Goal: Entertainment & Leisure: Consume media (video, audio)

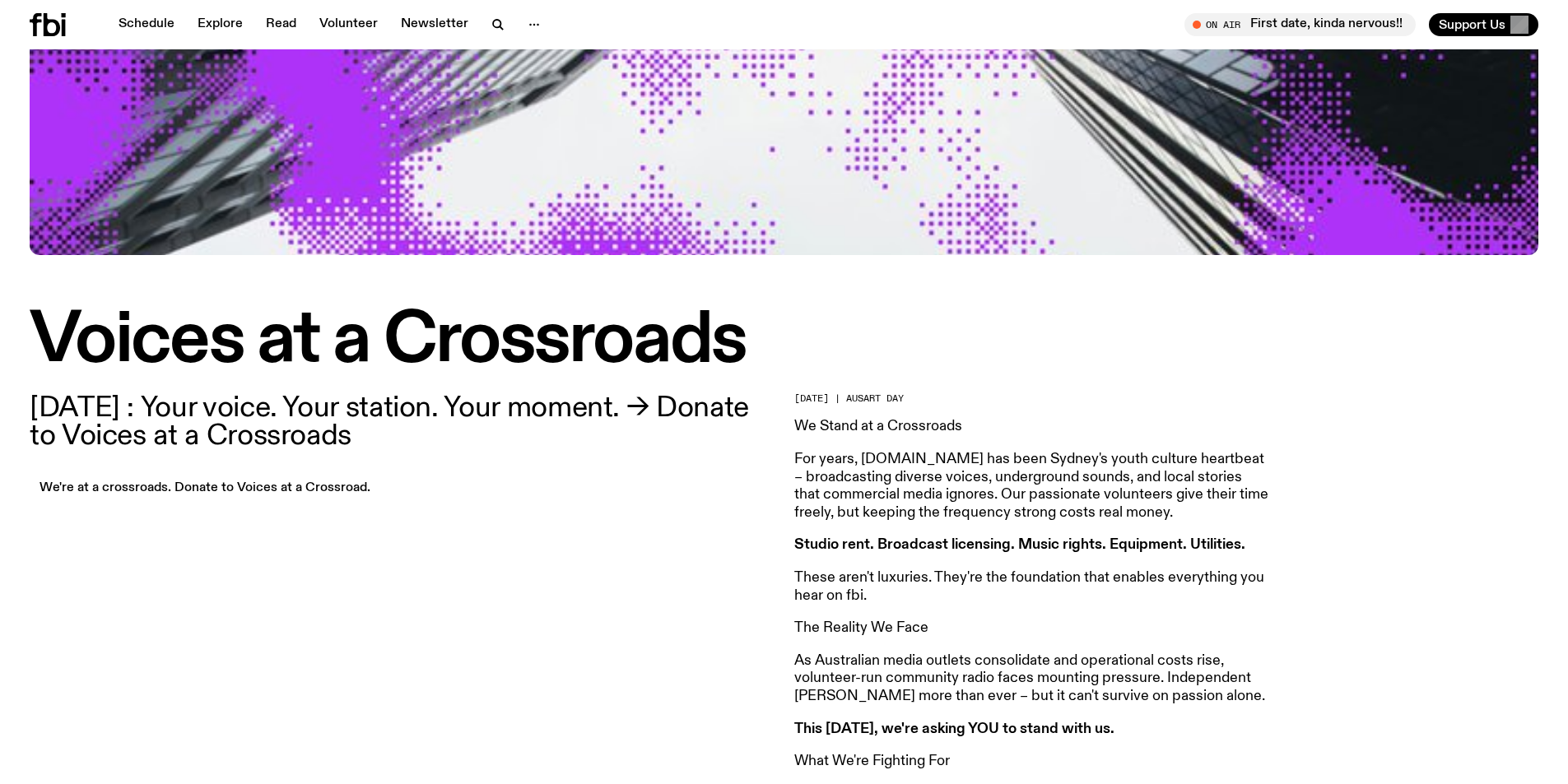
scroll to position [235, 0]
click at [90, 441] on p "[DATE] : Your voice. Your station. Your moment. → Donate to Voices at a Crossro…" at bounding box center [402, 423] width 745 height 56
click at [37, 441] on p "[DATE] : Your voice. Your station. Your moment. → Donate to Voices at a Crossro…" at bounding box center [402, 423] width 745 height 56
click at [149, 443] on p "[DATE] : Your voice. Your station. Your moment. → Donate to Voices at a Crossro…" at bounding box center [402, 423] width 745 height 56
click at [583, 411] on p "23 October 2025 : Your voice. Your station. Your moment. → Donate to Voices at …" at bounding box center [402, 423] width 745 height 56
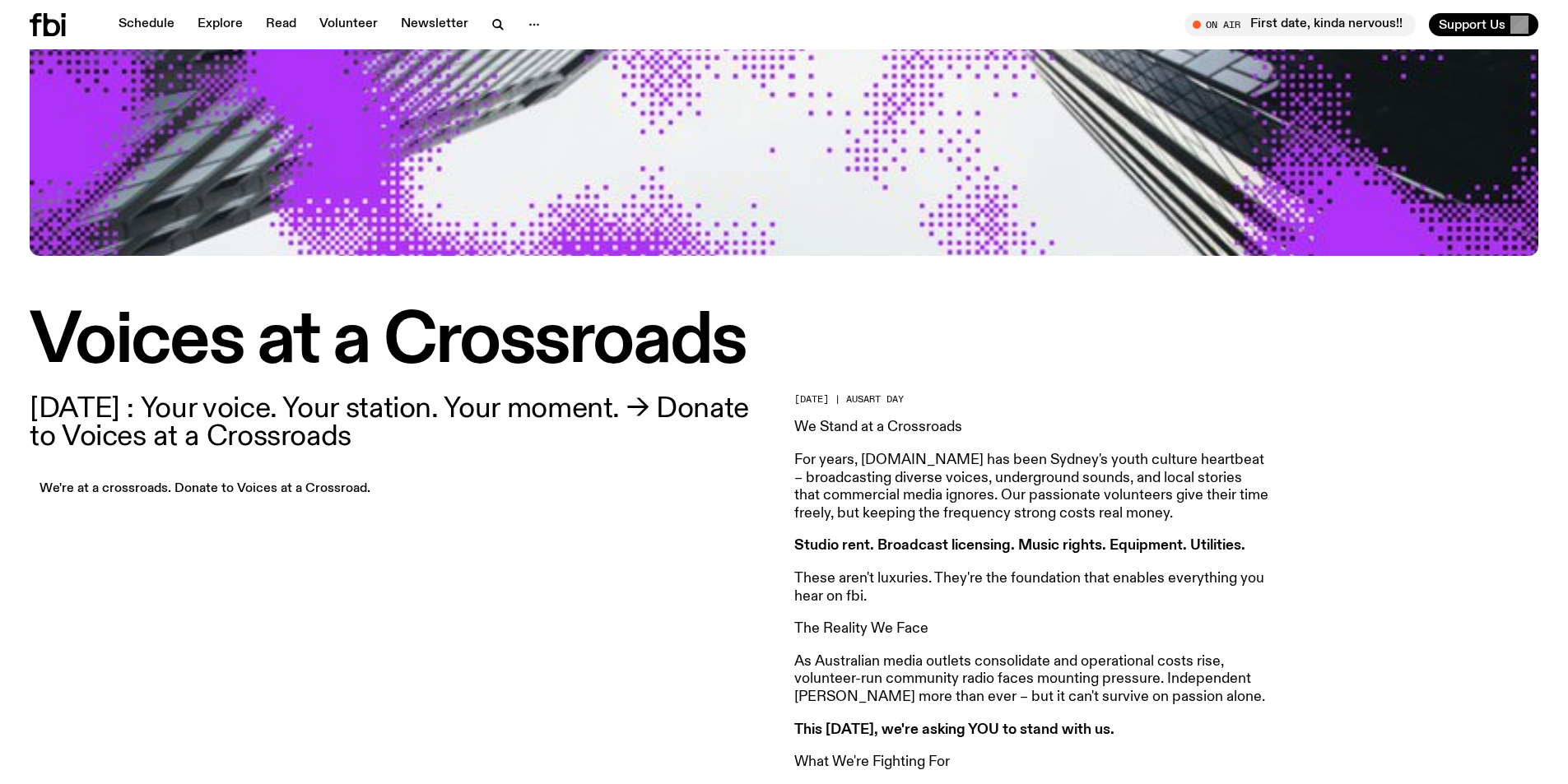
click at [475, 446] on p "23 October 2025 : Your voice. Your station. Your moment. → Donate to Voices at …" at bounding box center [402, 423] width 745 height 56
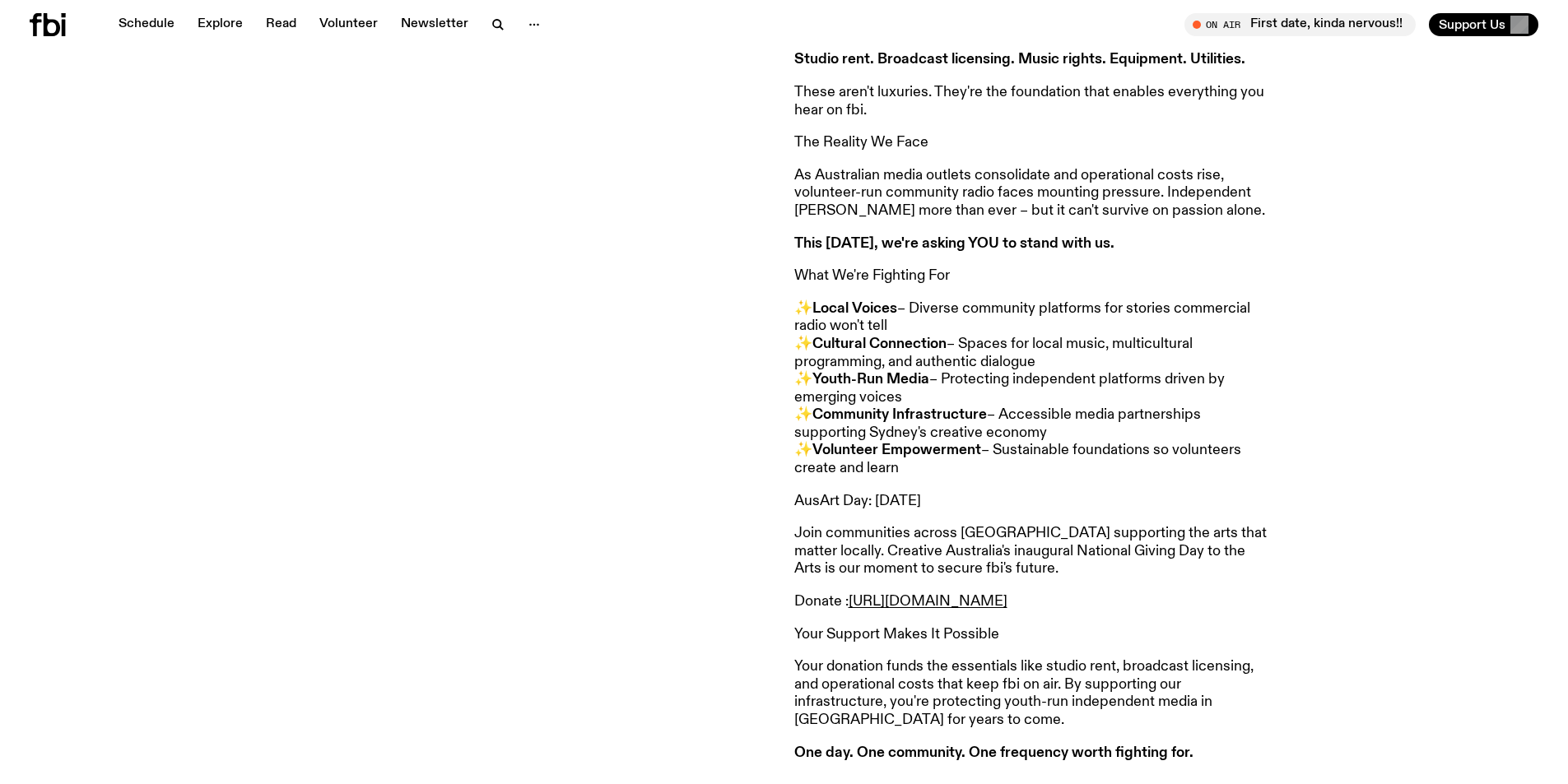
scroll to position [811, 0]
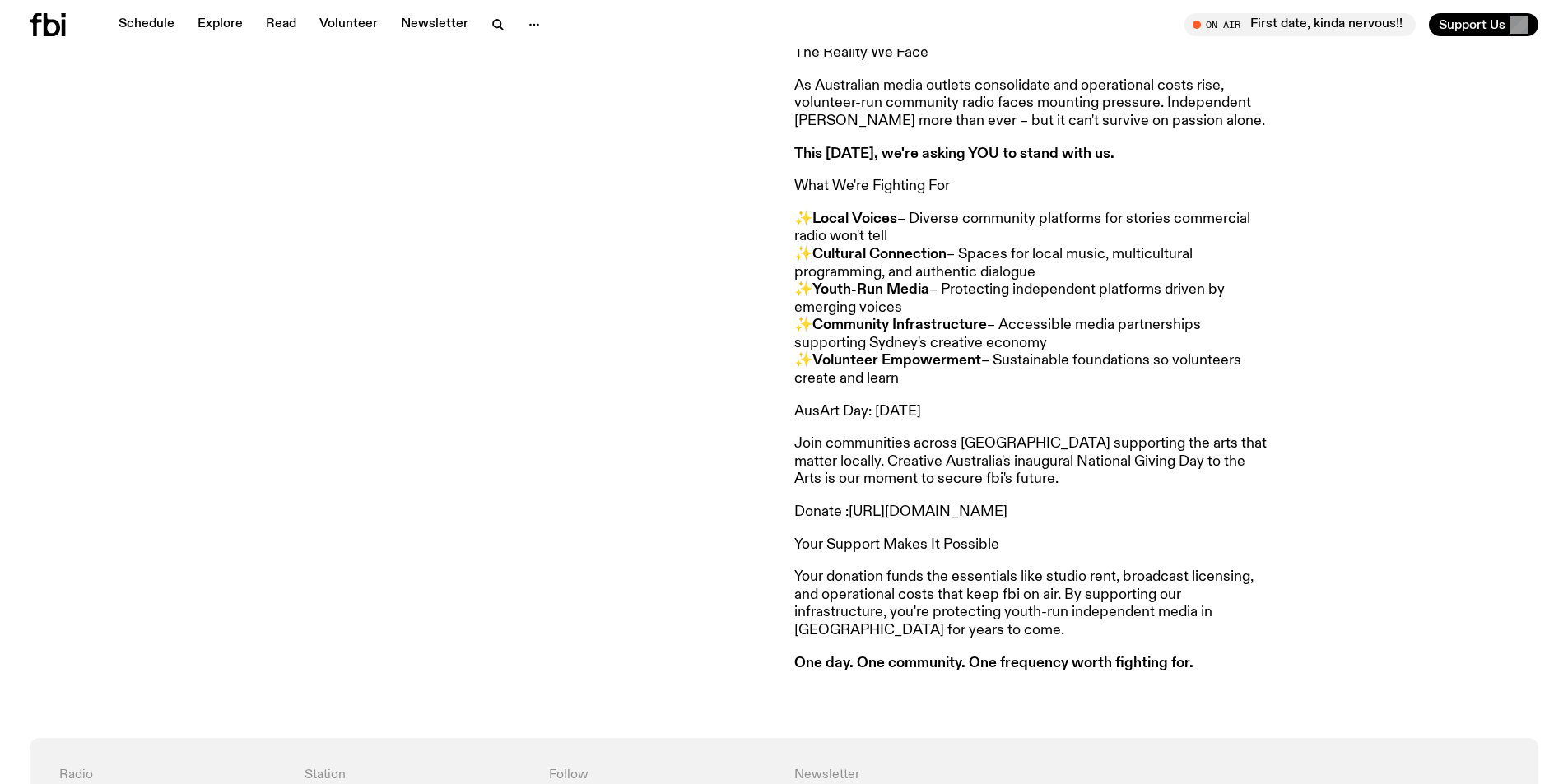
click at [1007, 511] on link "https://voices-at-a-crossroads.raiselysite.com/" at bounding box center [928, 511] width 158 height 15
click at [1041, 372] on p "✨ Local Voices – Diverse community platforms for stories commercial radio won't…" at bounding box center [1031, 300] width 474 height 178
drag, startPoint x: 794, startPoint y: 666, endPoint x: 1193, endPoint y: 665, distance: 399.0
click at [1193, 665] on p "One day. One community. One frequency worth fighting for." at bounding box center [1031, 664] width 474 height 18
copy strong "One day. One community. One frequency worth fighting for."
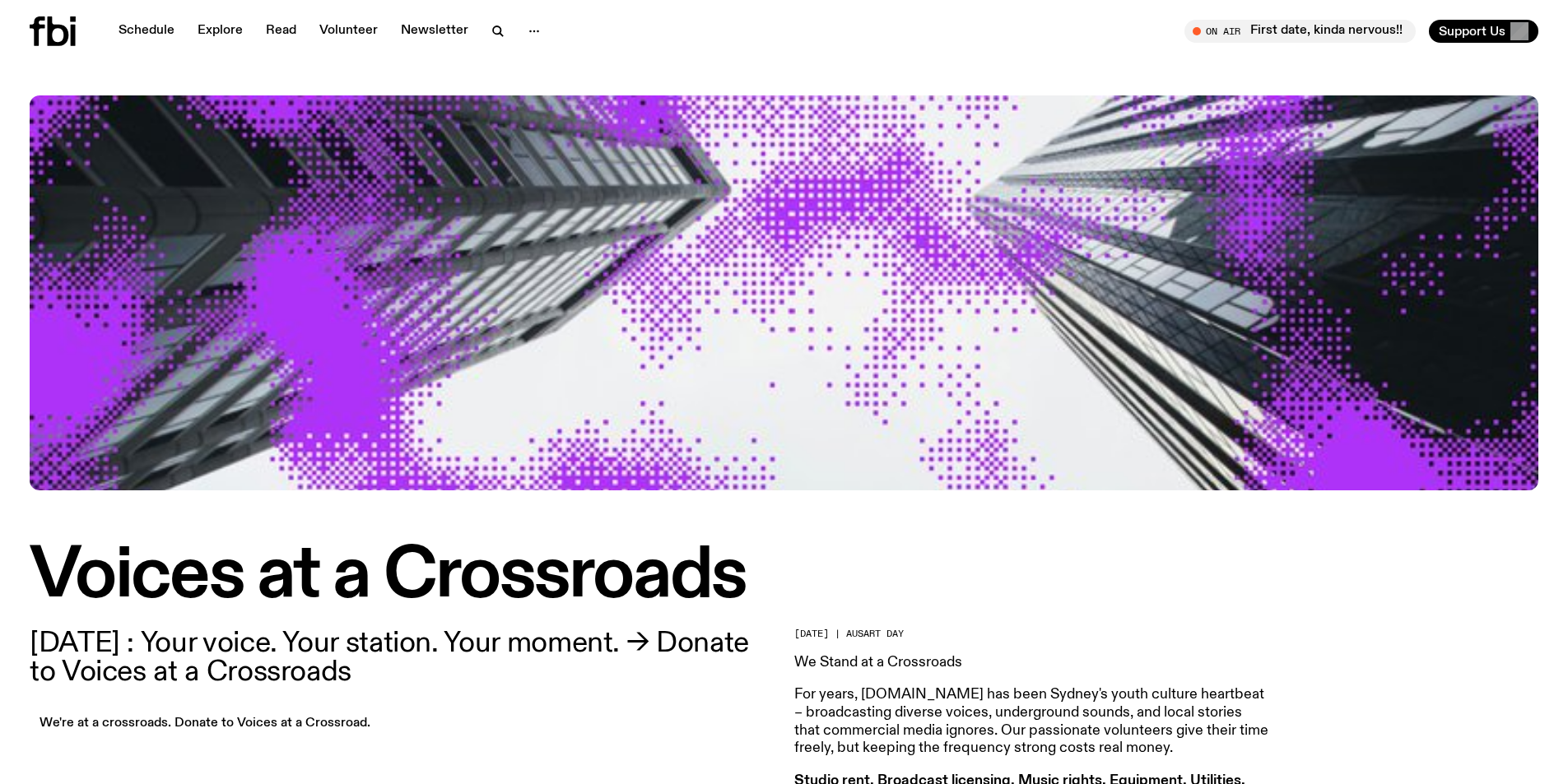
scroll to position [0, 0]
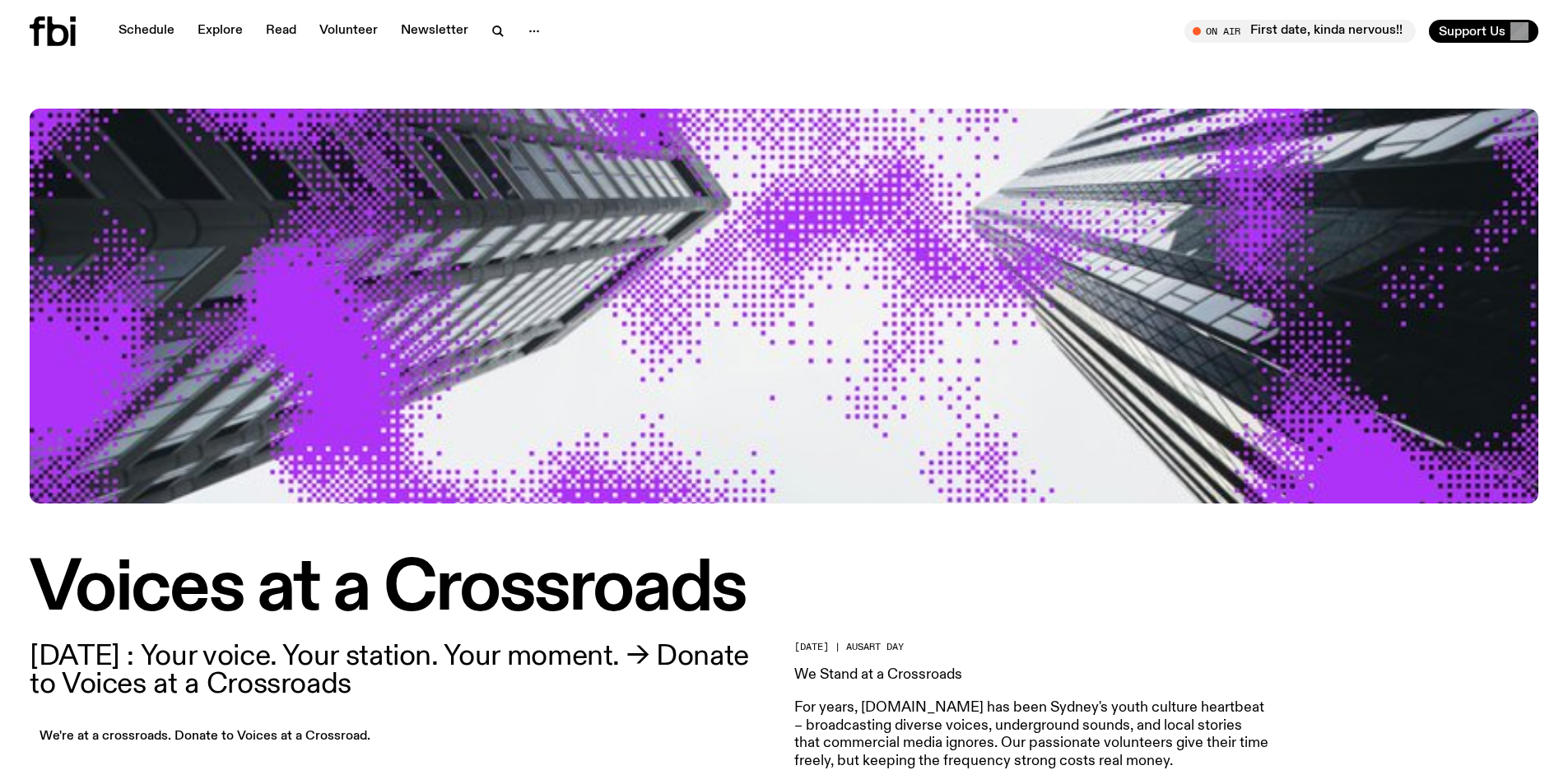
click at [61, 24] on icon at bounding box center [52, 32] width 47 height 30
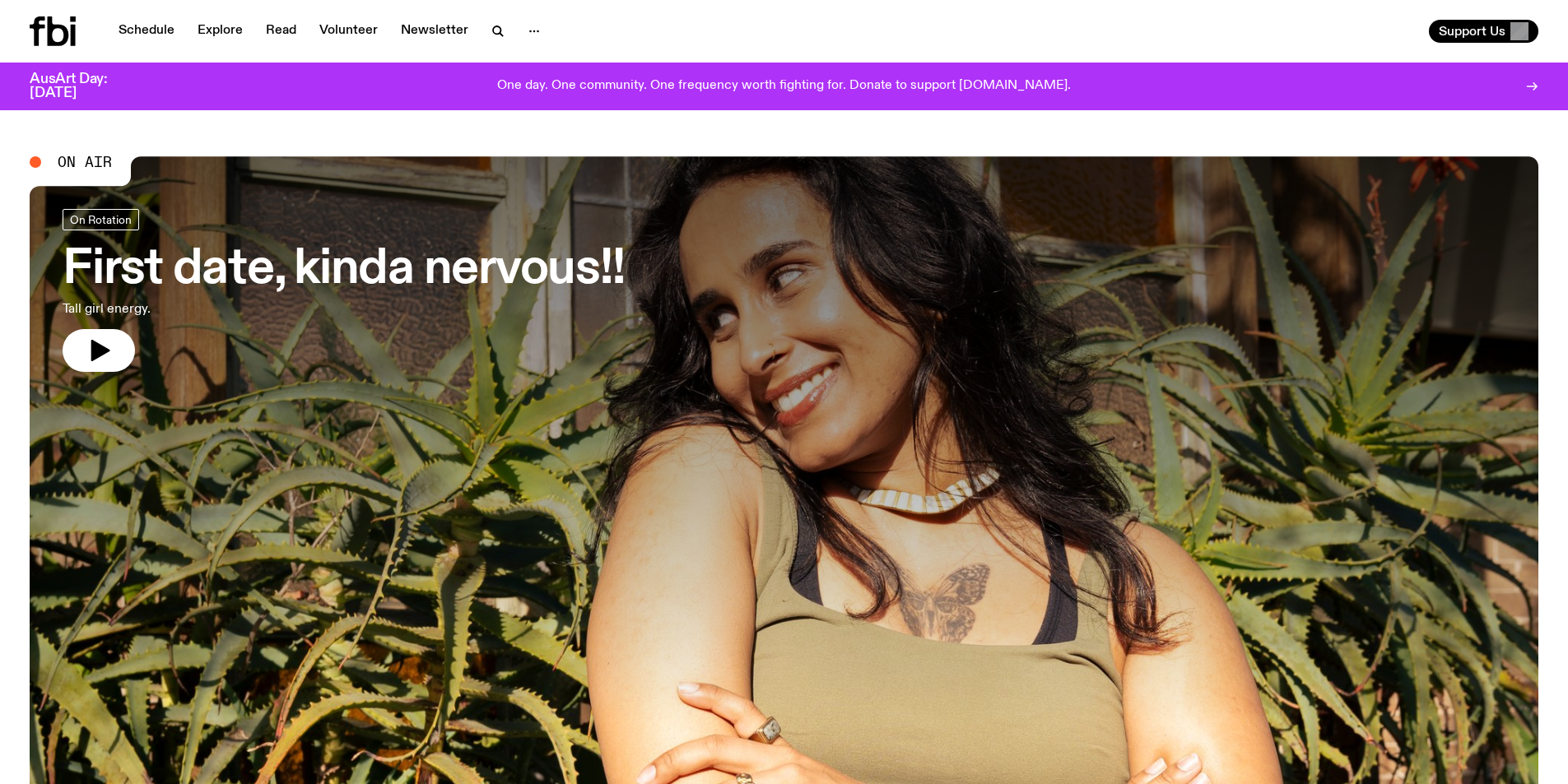
click at [836, 96] on div "One day. One community. One frequency worth fighting for. Donate to support [DO…" at bounding box center [784, 86] width 1272 height 28
click at [795, 81] on p "One day. One community. One frequency worth fighting for. Donate to support [DO…" at bounding box center [784, 86] width 574 height 15
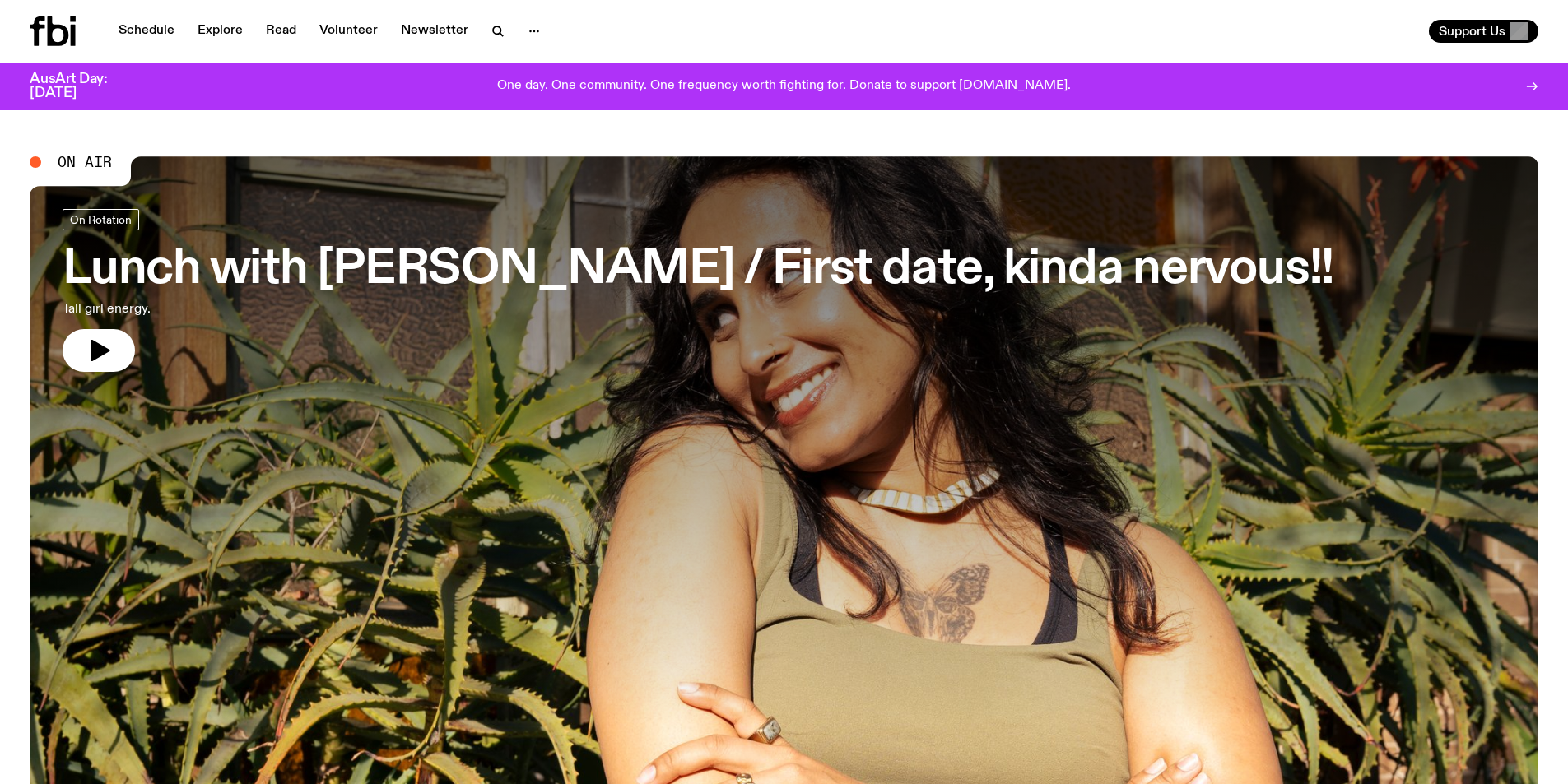
click at [719, 87] on p "One day. One community. One frequency worth fighting for. Donate to support [DO…" at bounding box center [784, 86] width 574 height 15
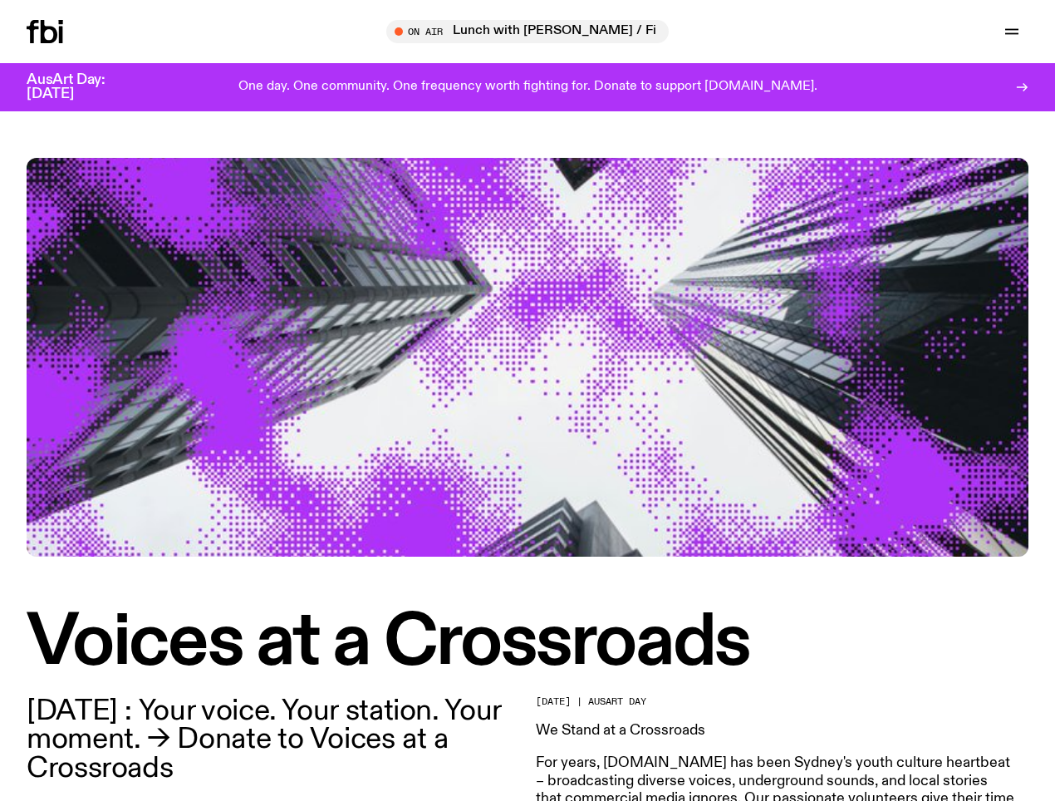
click at [676, 21] on div "On Air Lunch with [PERSON_NAME] / First date, kinda nervous!! Lunch with [PERSO…" at bounding box center [852, 31] width 353 height 23
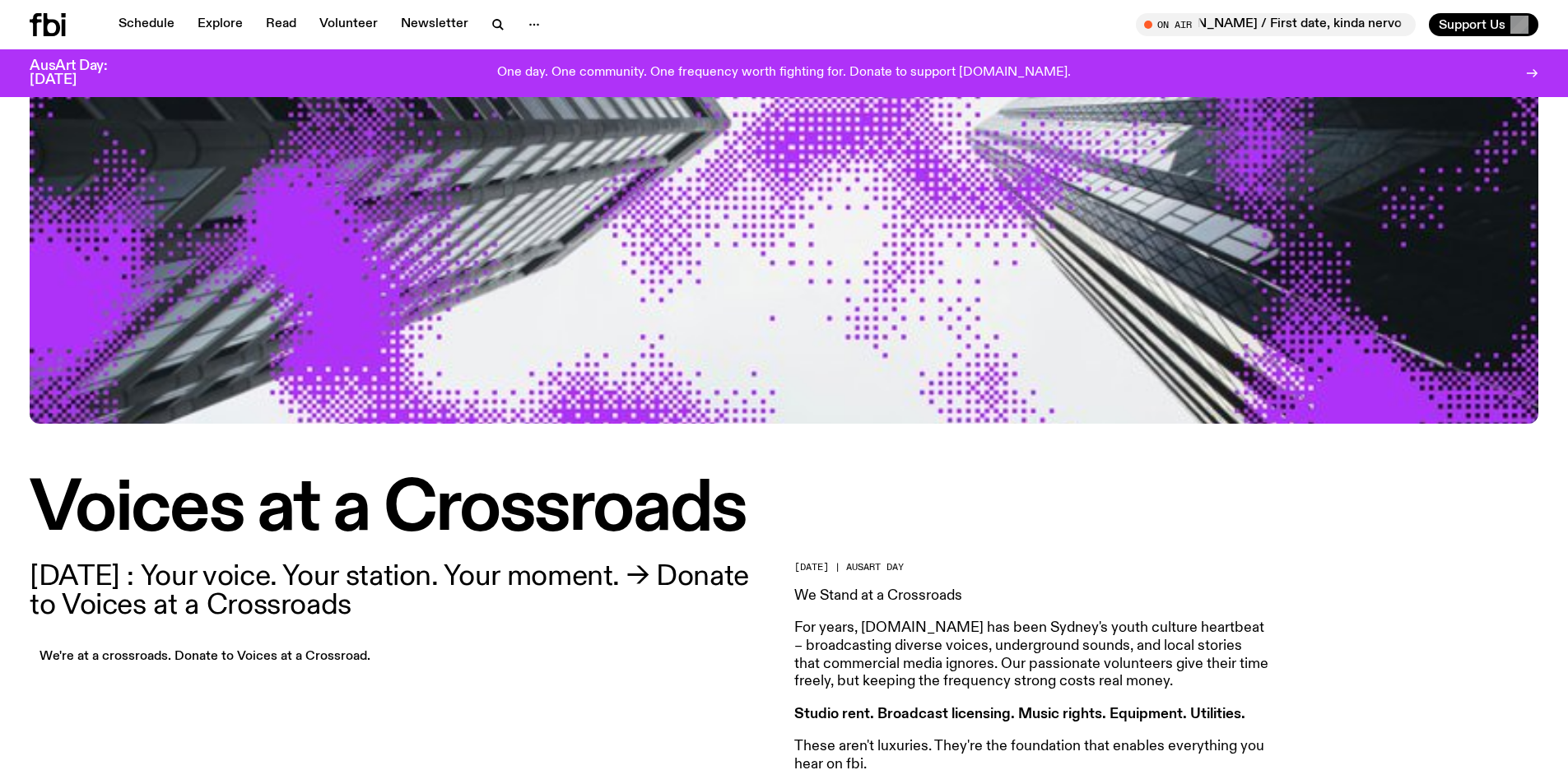
scroll to position [158, 0]
